Goal: Obtain resource: Download file/media

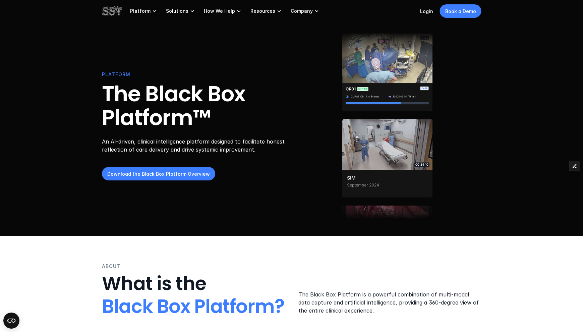
scroll to position [1, 0]
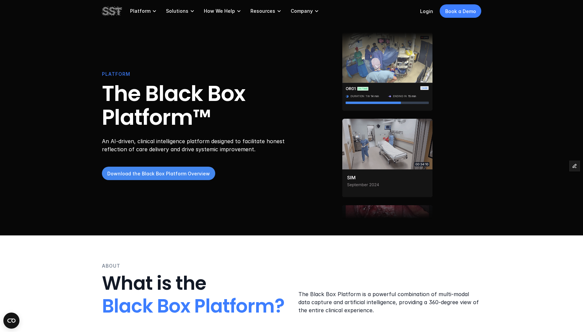
click at [187, 176] on p "Download the Black Box Platform Overview" at bounding box center [158, 173] width 103 height 7
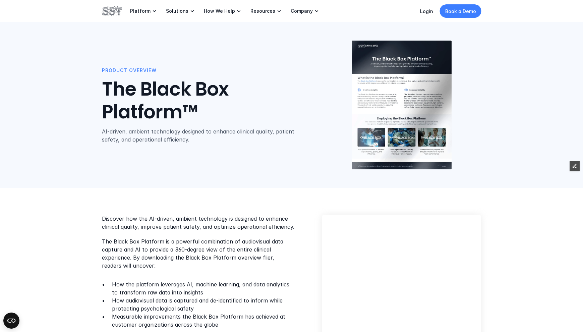
click at [238, 198] on div "Discover how the AI-driven, ambient technology is designed to enhance clinical …" at bounding box center [291, 305] width 583 height 235
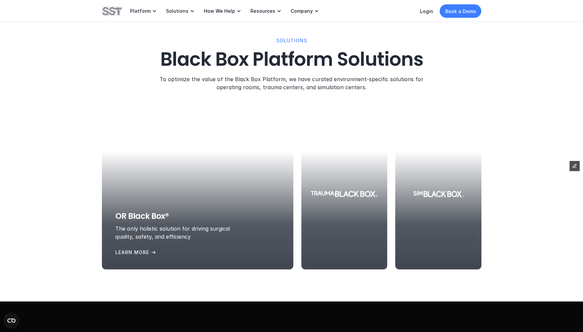
scroll to position [948, 0]
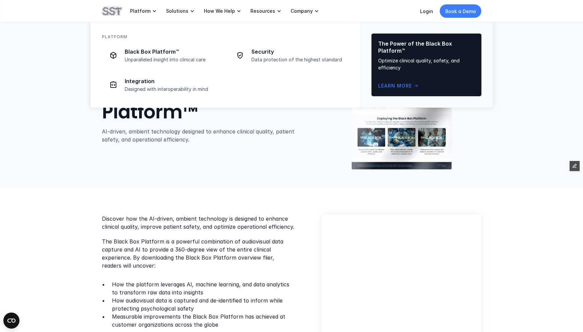
click at [112, 13] on img at bounding box center [112, 10] width 20 height 11
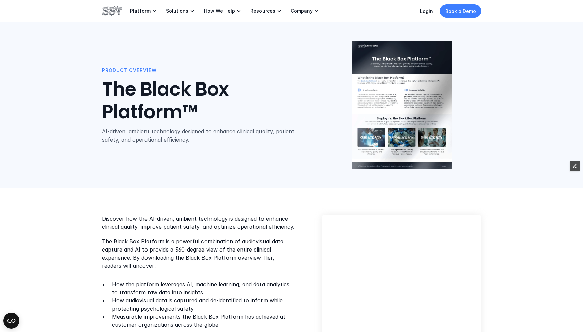
click at [108, 12] on img at bounding box center [112, 10] width 20 height 11
